Goal: Entertainment & Leisure: Browse casually

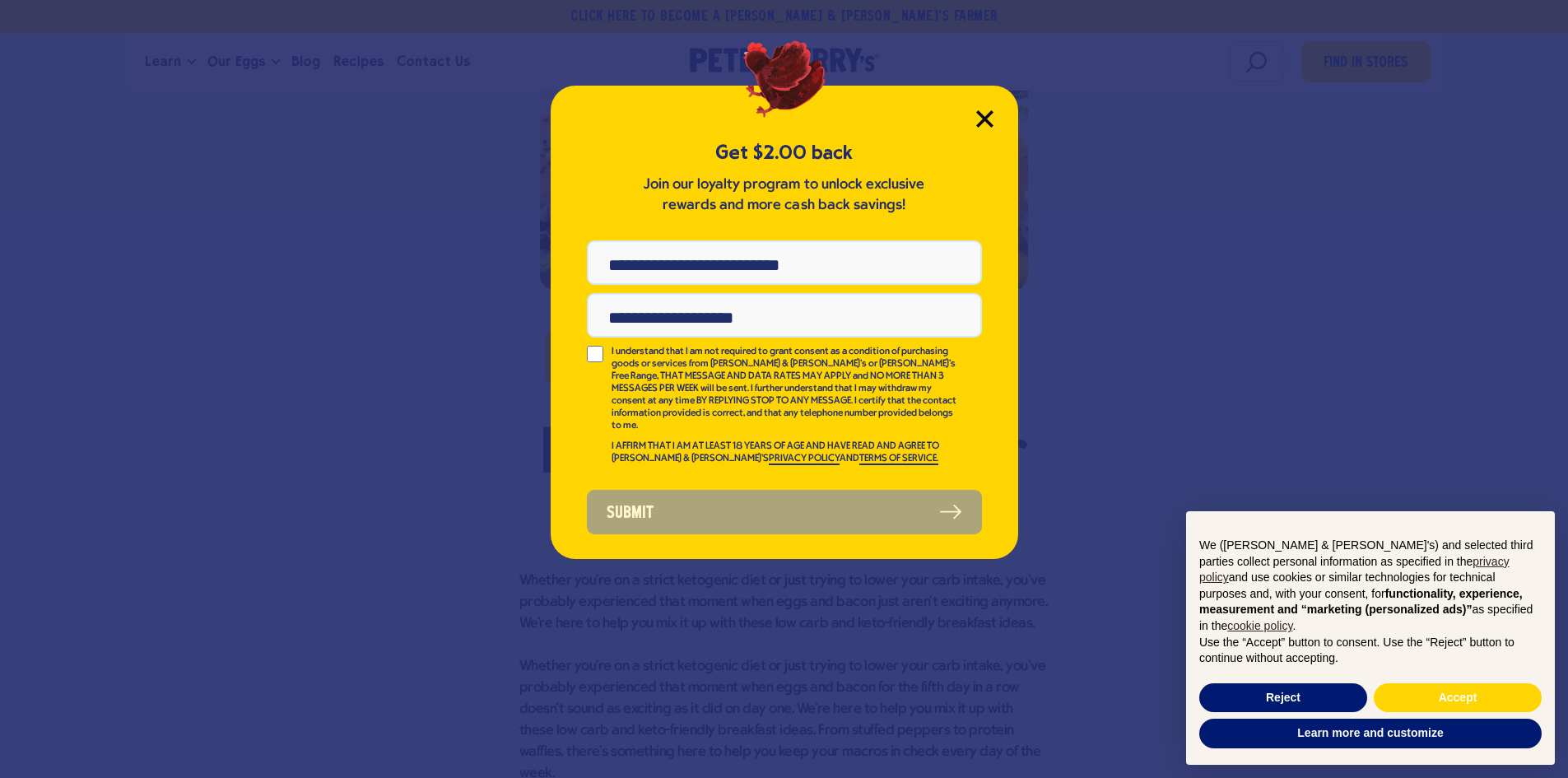
click at [984, 122] on icon "Close Modal" at bounding box center [985, 118] width 15 height 15
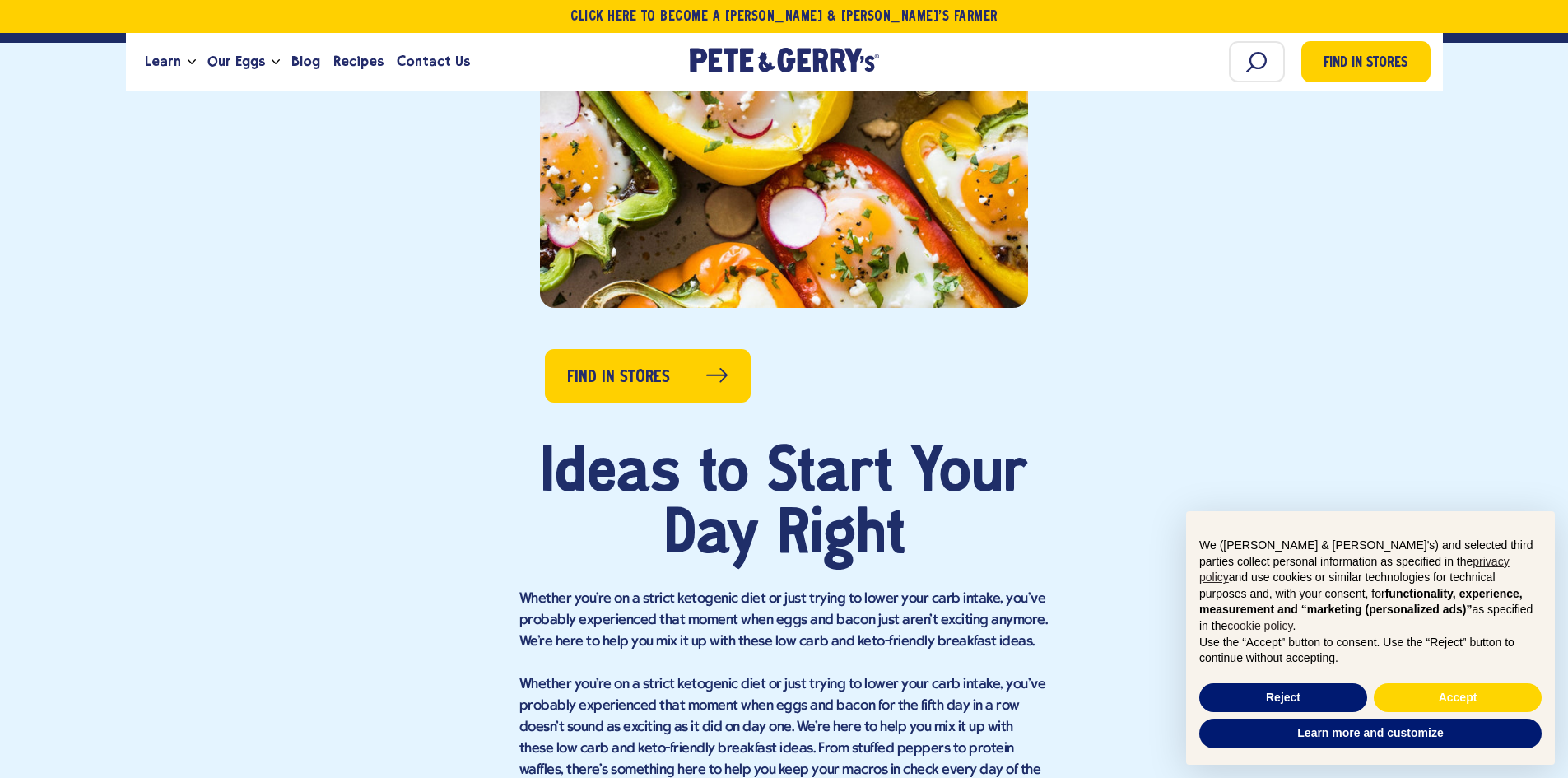
scroll to position [659, 0]
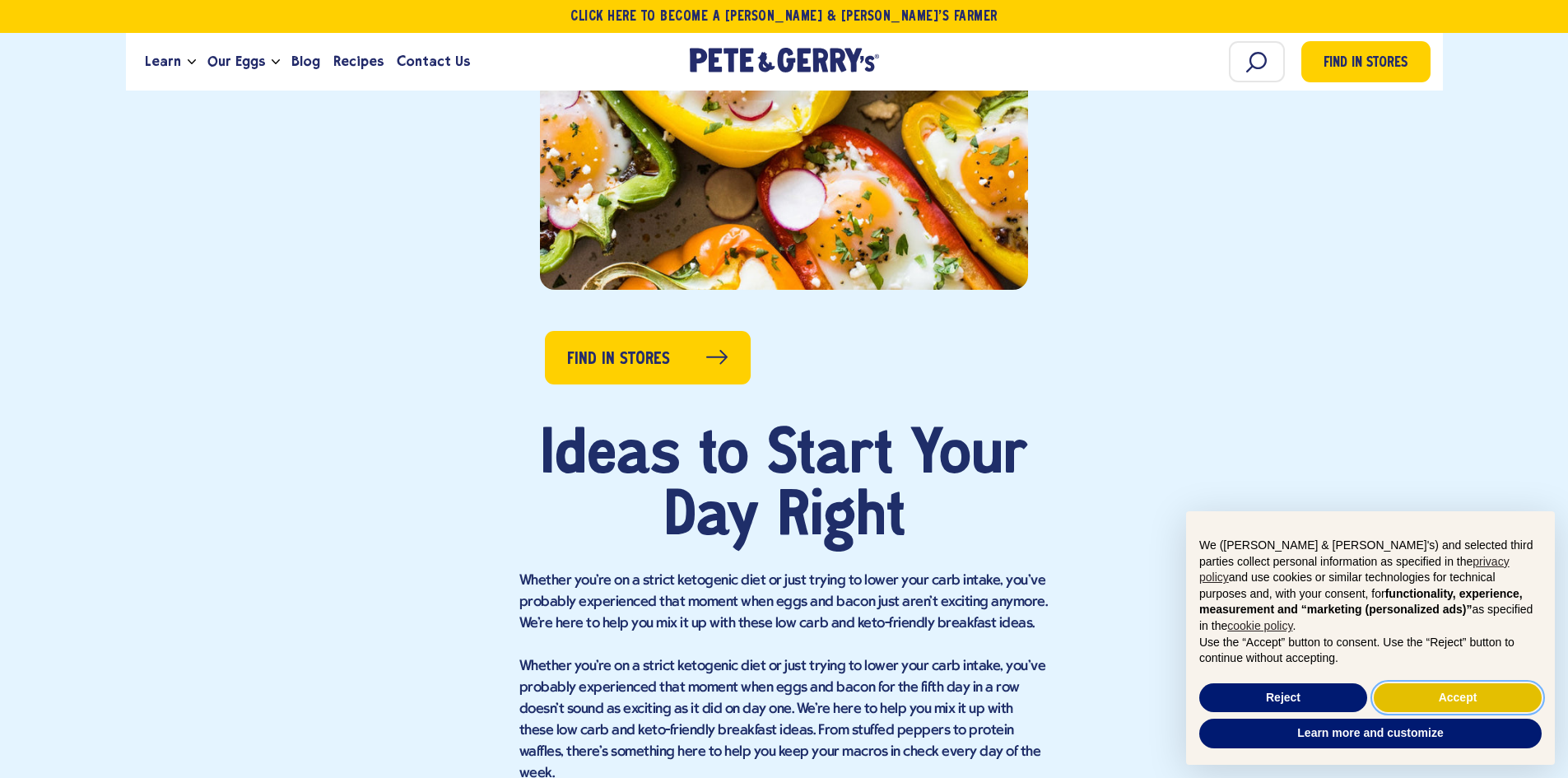
click at [1450, 699] on button "Accept" at bounding box center [1457, 698] width 168 height 30
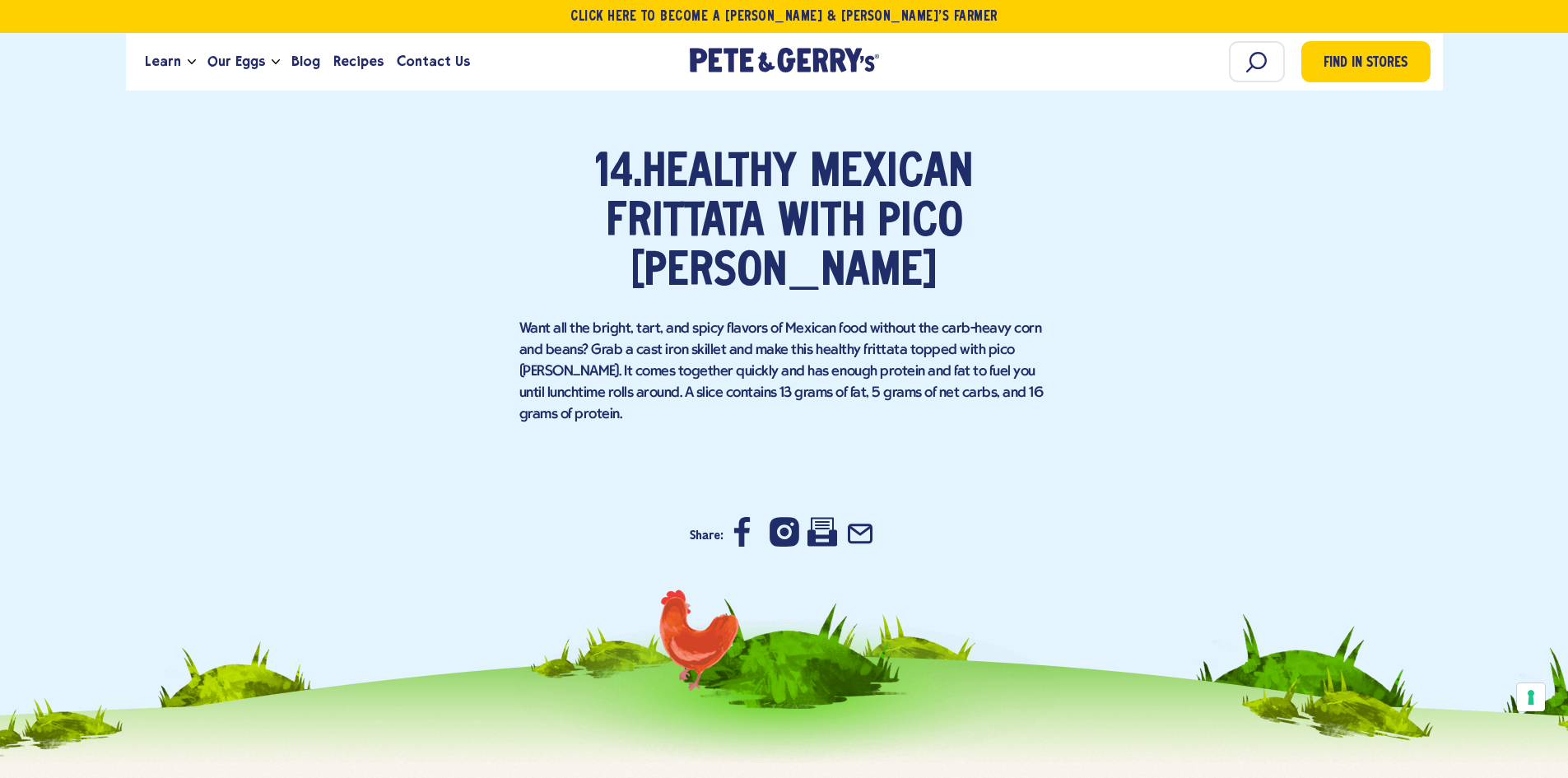
scroll to position [10134, 0]
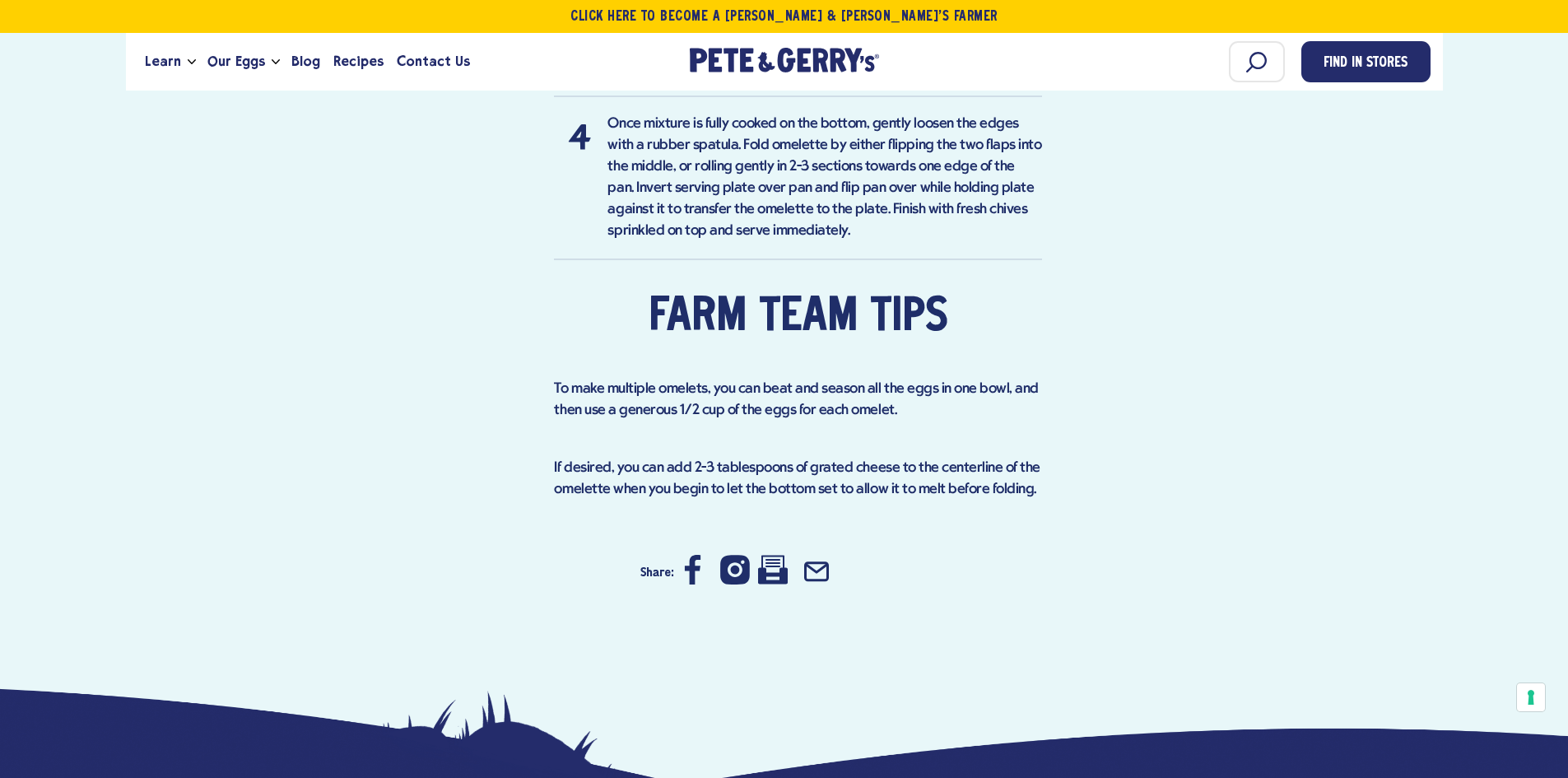
scroll to position [1564, 0]
